Goal: Task Accomplishment & Management: Complete application form

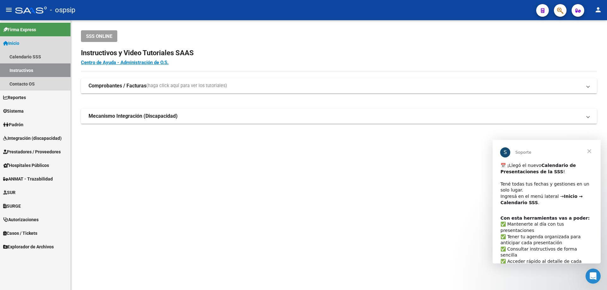
click at [19, 41] on span "Inicio" at bounding box center [11, 43] width 16 height 7
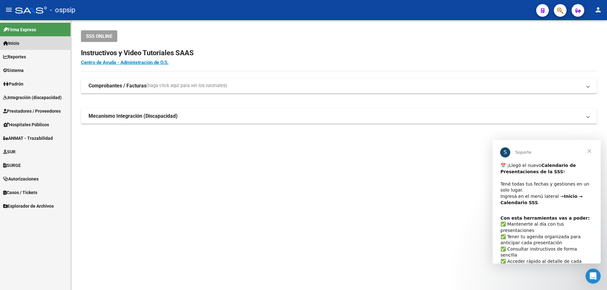
click at [20, 39] on link "Inicio" at bounding box center [35, 43] width 70 height 14
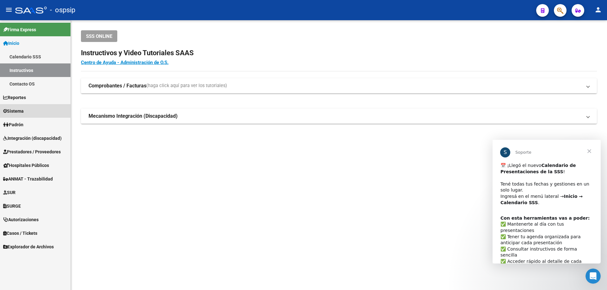
click at [28, 113] on link "Sistema" at bounding box center [35, 111] width 70 height 14
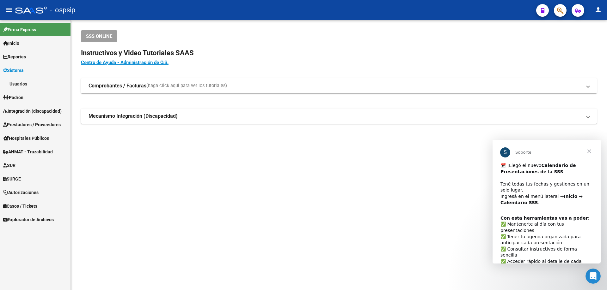
click at [26, 81] on link "Usuarios" at bounding box center [35, 84] width 70 height 14
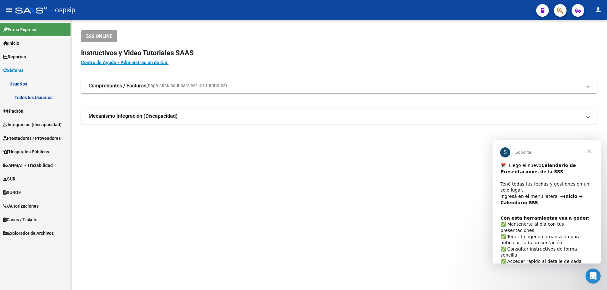
click at [29, 27] on span "Firma Express" at bounding box center [19, 29] width 33 height 7
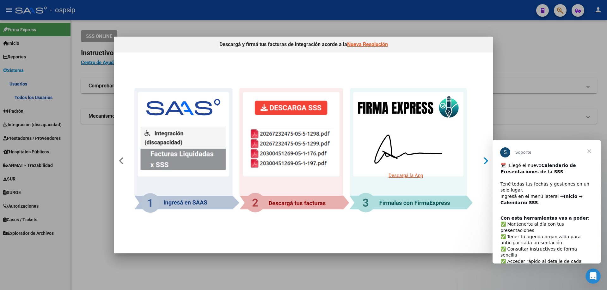
click at [485, 163] on icon at bounding box center [485, 161] width 5 height 9
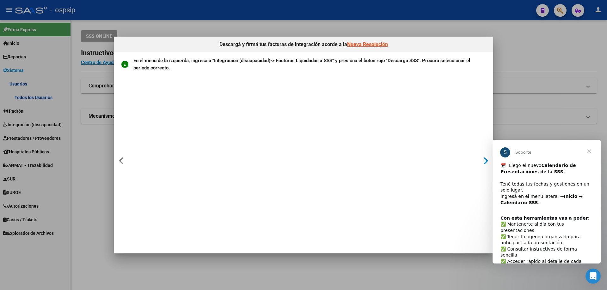
click at [485, 163] on icon at bounding box center [485, 161] width 5 height 9
click at [486, 162] on icon at bounding box center [485, 161] width 5 height 9
click at [483, 162] on icon at bounding box center [485, 161] width 5 height 9
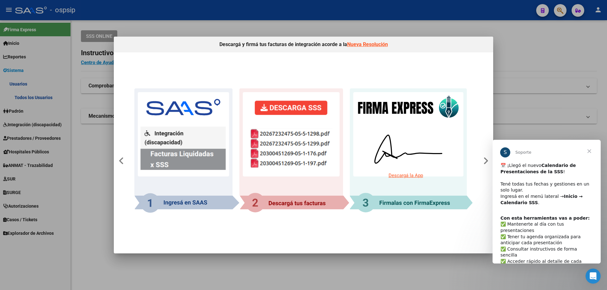
click at [540, 46] on div at bounding box center [303, 145] width 607 height 290
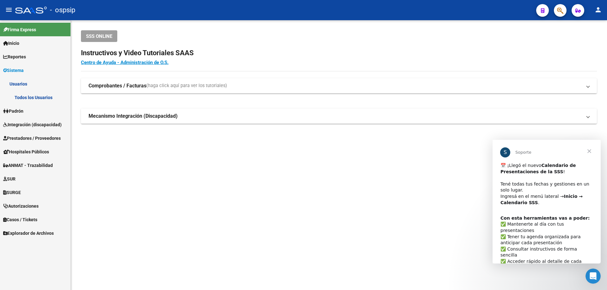
click at [33, 98] on link "Todos los Usuarios" at bounding box center [35, 98] width 70 height 14
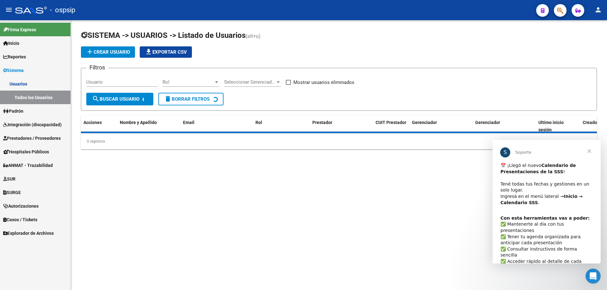
click at [26, 82] on link "Usuarios" at bounding box center [35, 84] width 70 height 14
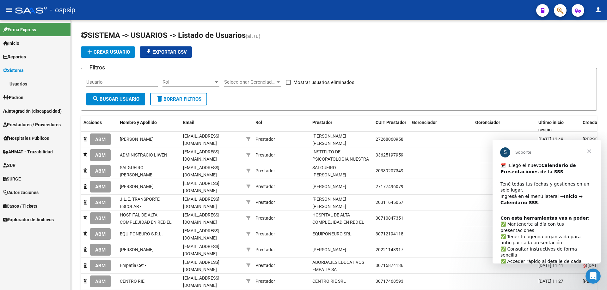
click at [33, 84] on link "Usuarios" at bounding box center [35, 84] width 70 height 14
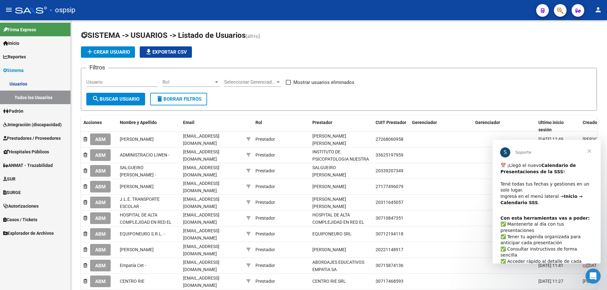
click at [32, 95] on link "Todos los Usuarios" at bounding box center [35, 98] width 70 height 14
click at [99, 49] on button "add Crear Usuario" at bounding box center [108, 51] width 54 height 11
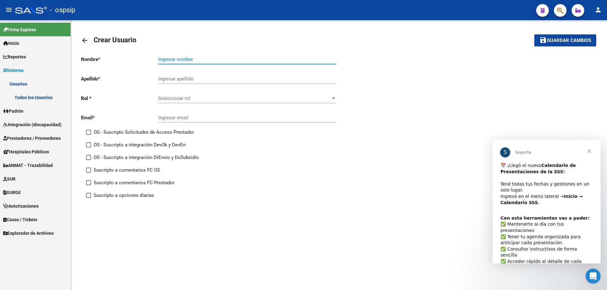
paste input "[PERSON_NAME] [PERSON_NAME]"
type input "[PERSON_NAME] [PERSON_NAME]"
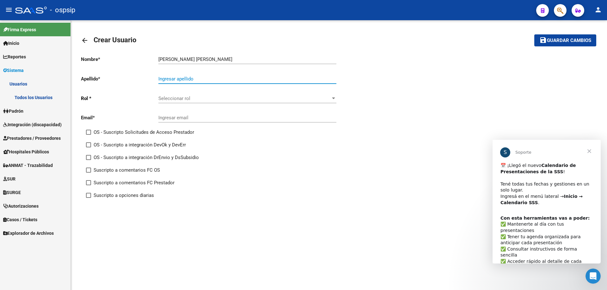
paste input "[PERSON_NAME] [PERSON_NAME]"
type input "[PERSON_NAME] [PERSON_NAME]"
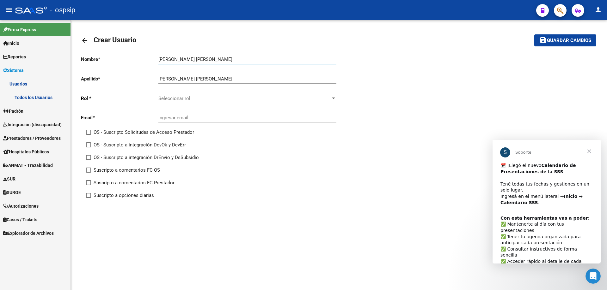
click at [174, 57] on input "[PERSON_NAME] [PERSON_NAME]" at bounding box center [247, 60] width 178 height 6
type input "MARIA BELEN"
click at [208, 79] on input "[PERSON_NAME] [PERSON_NAME]" at bounding box center [247, 79] width 178 height 6
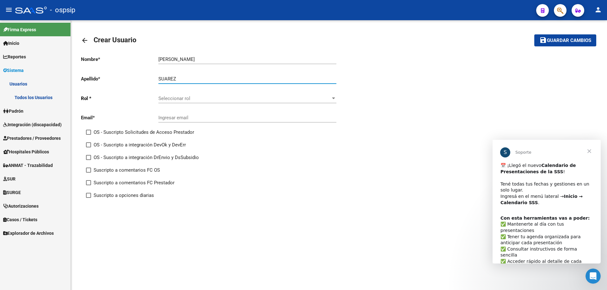
type input "SUAREZ"
click at [205, 100] on span "Seleccionar rol" at bounding box center [244, 99] width 172 height 6
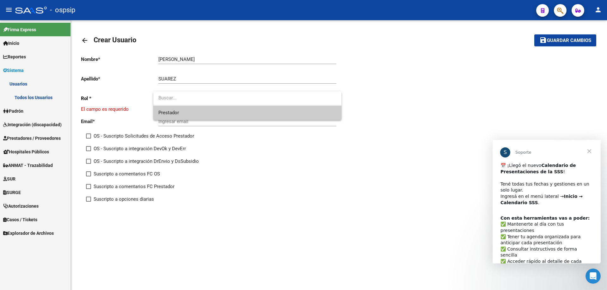
click at [203, 117] on span "Prestador" at bounding box center [247, 113] width 178 height 14
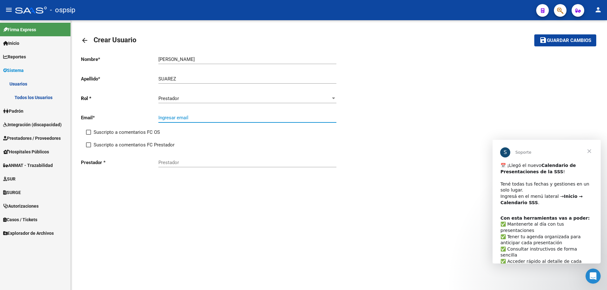
paste input "licsuarezmbelen@gmail.com"
type input "licsuarezmbelen@gmail.com"
click at [89, 134] on span at bounding box center [88, 132] width 5 height 5
click at [89, 135] on input "Suscripto a comentarios FC OS" at bounding box center [88, 135] width 0 height 0
checkbox input "true"
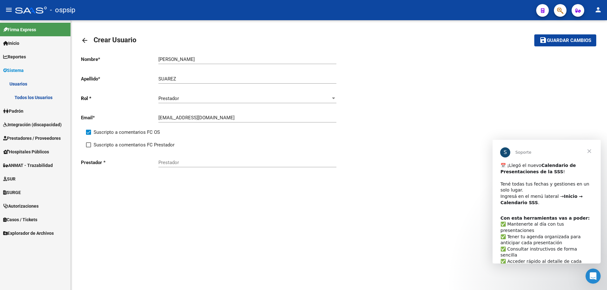
drag, startPoint x: 89, startPoint y: 146, endPoint x: 96, endPoint y: 146, distance: 7.3
click at [89, 146] on span at bounding box center [88, 145] width 5 height 5
click at [89, 148] on input "Suscripto a comentarios FC Prestador" at bounding box center [88, 148] width 0 height 0
checkbox input "true"
click at [174, 164] on input "Prestador" at bounding box center [247, 163] width 178 height 6
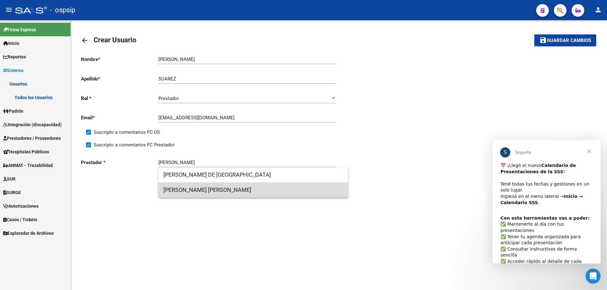
click at [189, 190] on span "[PERSON_NAME] [PERSON_NAME]" at bounding box center [253, 190] width 180 height 15
type input "[PERSON_NAME] [PERSON_NAME]"
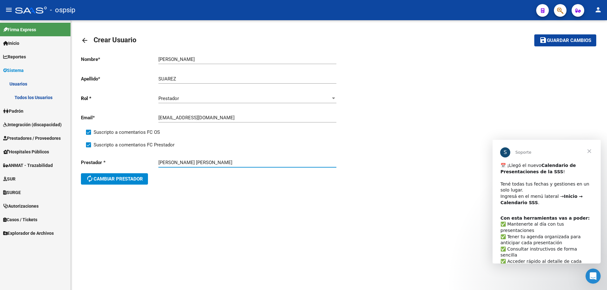
click at [558, 39] on span "Guardar cambios" at bounding box center [569, 41] width 44 height 6
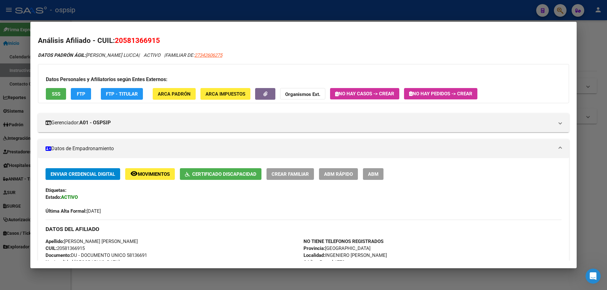
scroll to position [32, 0]
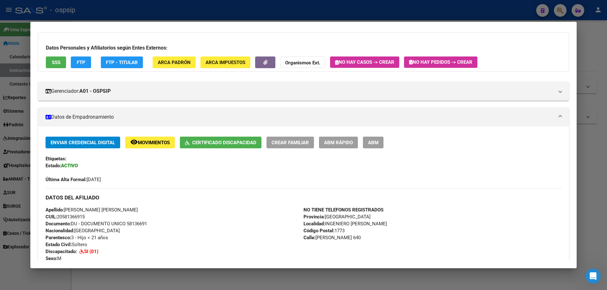
click at [592, 212] on div at bounding box center [303, 145] width 607 height 290
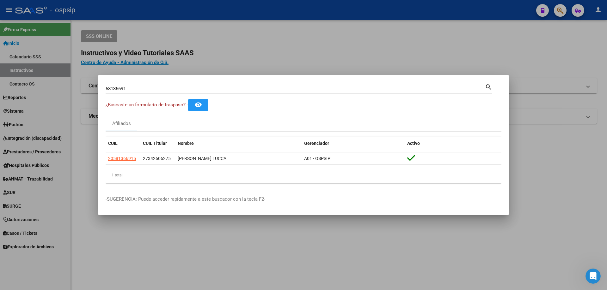
click at [319, 39] on div at bounding box center [303, 145] width 607 height 290
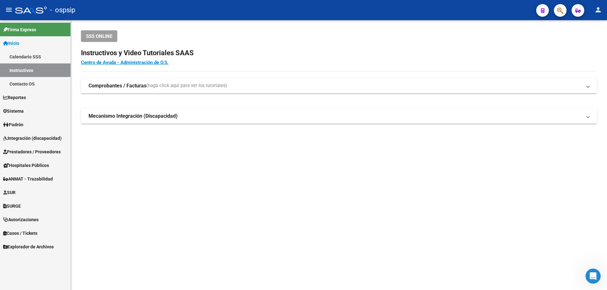
click at [22, 137] on span "Integración (discapacidad)" at bounding box center [32, 138] width 58 height 7
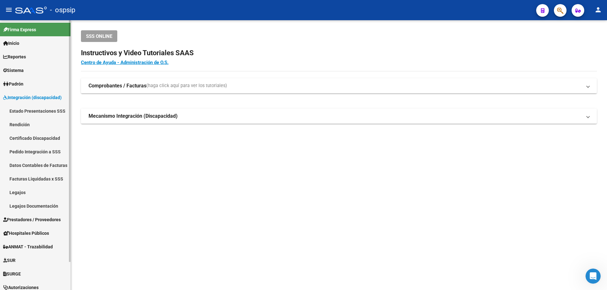
click at [22, 191] on link "Legajos" at bounding box center [35, 193] width 70 height 14
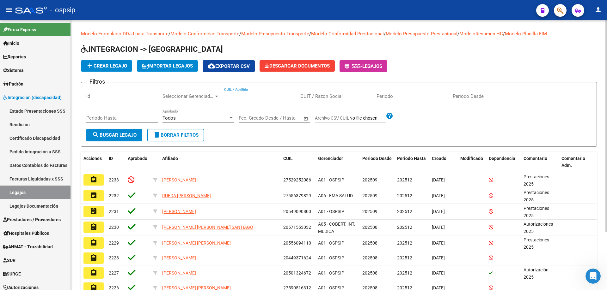
paste input "20556058467"
type input "20556058467"
click at [110, 137] on span "search Buscar Legajo" at bounding box center [114, 135] width 45 height 6
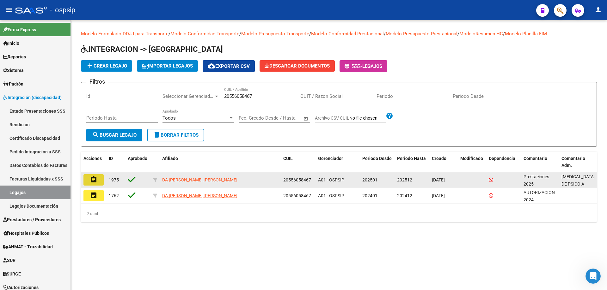
click at [86, 181] on button "assignment" at bounding box center [93, 179] width 20 height 11
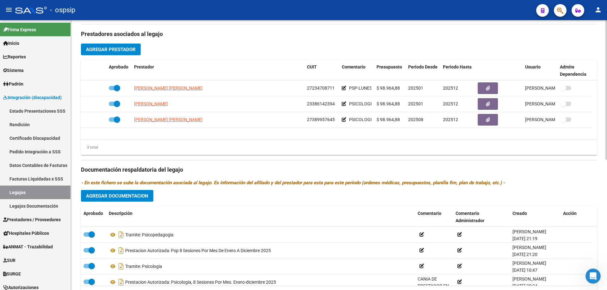
scroll to position [253, 0]
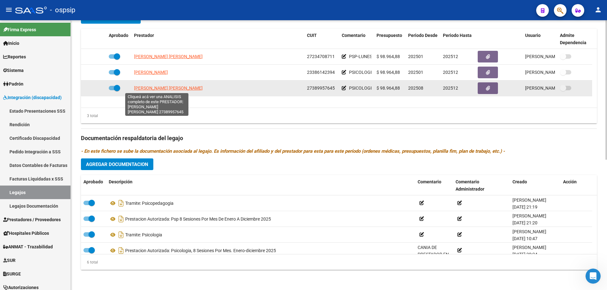
drag, startPoint x: 134, startPoint y: 89, endPoint x: 178, endPoint y: 91, distance: 44.6
click at [178, 91] on datatable-body-cell "[PERSON_NAME] [PERSON_NAME]" at bounding box center [217, 88] width 173 height 15
copy span "[PERSON_NAME] [PERSON_NAME]"
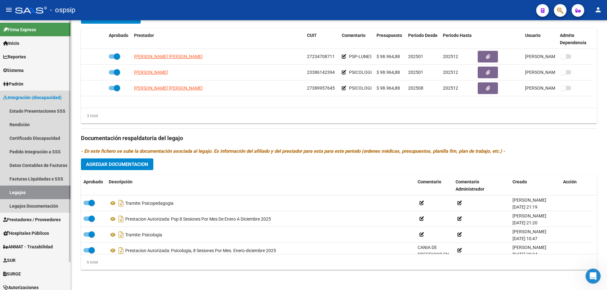
click at [36, 190] on link "Legajos" at bounding box center [35, 193] width 70 height 14
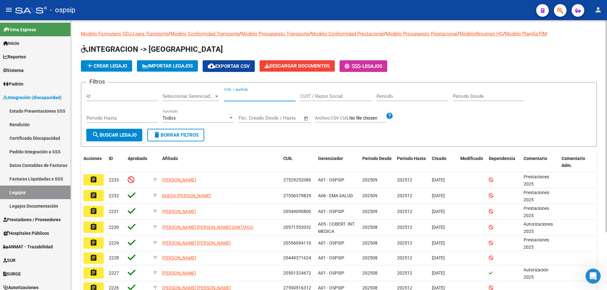
paste input "20558693259"
type input "20558693259"
click at [127, 136] on span "search Buscar Legajo" at bounding box center [114, 135] width 45 height 6
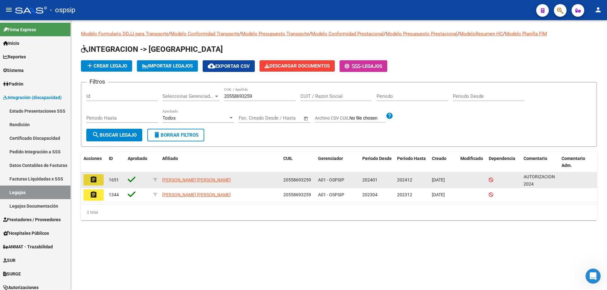
click at [97, 180] on mat-icon "assignment" at bounding box center [94, 180] width 8 height 8
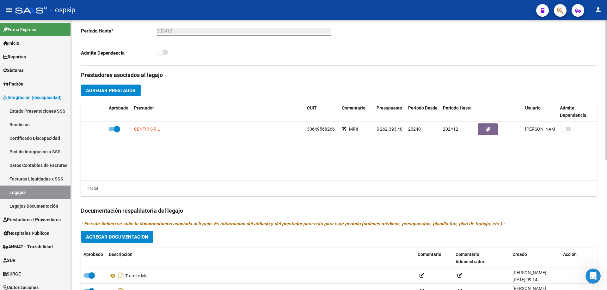
scroll to position [190, 0]
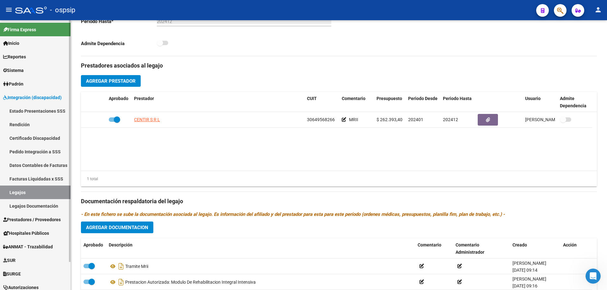
click at [7, 190] on link "Legajos" at bounding box center [35, 193] width 70 height 14
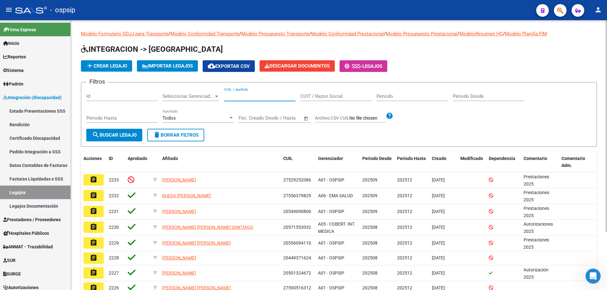
paste input "20558693259"
type input "20558693259"
click at [138, 133] on button "search Buscar Legajo" at bounding box center [114, 135] width 56 height 13
